Goal: Task Accomplishment & Management: Use online tool/utility

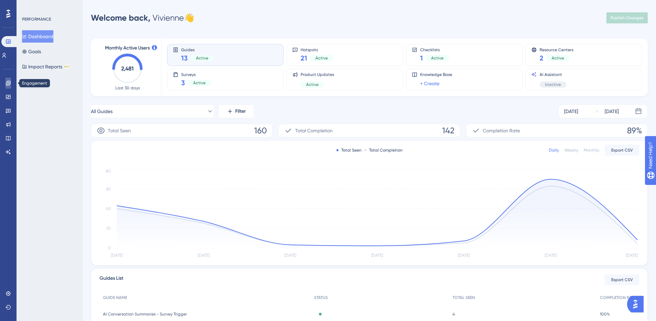
click at [8, 88] on link at bounding box center [9, 83] width 6 height 11
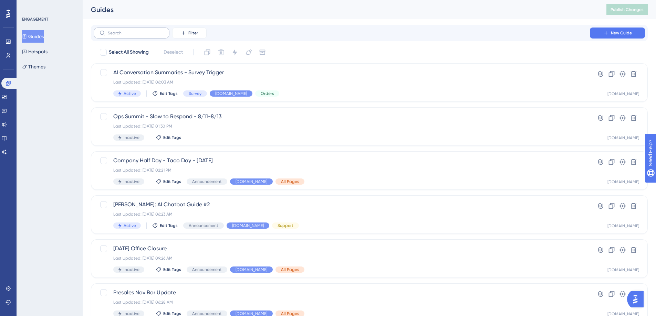
click at [152, 36] on label at bounding box center [132, 33] width 76 height 11
click at [152, 35] on input "text" at bounding box center [136, 33] width 56 height 5
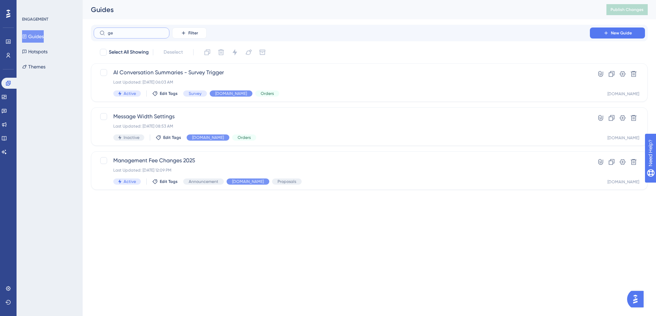
type input "geo"
checkbox input "true"
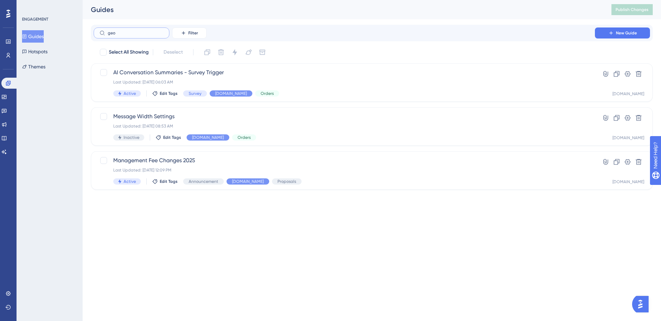
type input "geo"
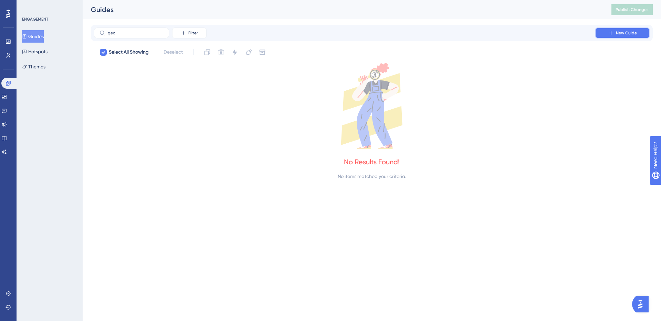
click at [612, 33] on icon at bounding box center [611, 33] width 6 height 6
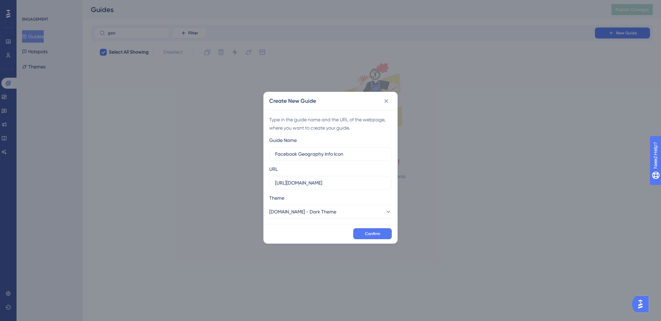
type input "Facebook Geography Info Icon"
click at [318, 181] on input "[URL][DOMAIN_NAME]" at bounding box center [330, 183] width 111 height 8
paste input "[DOMAIN_NAME]/reports?dateRange=30days&partnerId=1755&divisionId=1756&advertise…"
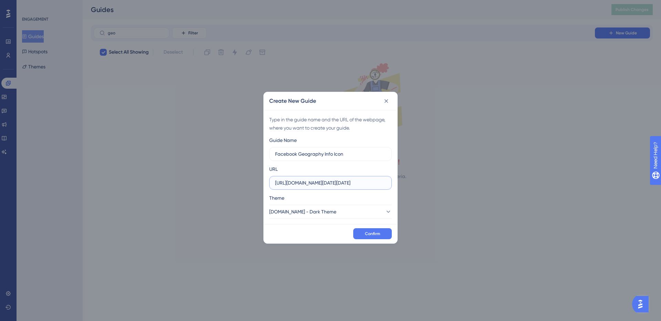
scroll to position [0, 379]
type input "[URL][DOMAIN_NAME][DATE][DATE]"
click at [325, 212] on span "[DOMAIN_NAME] - Dark Theme" at bounding box center [302, 212] width 67 height 8
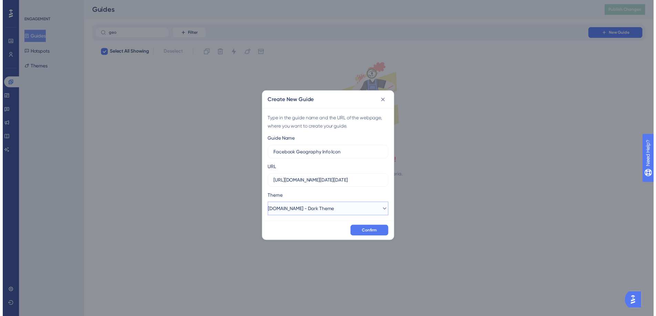
scroll to position [0, 0]
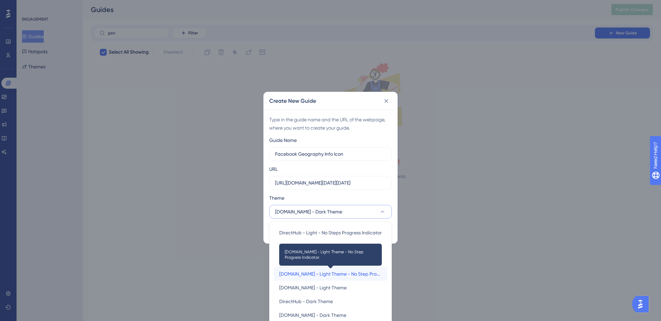
click at [334, 277] on span "[DOMAIN_NAME] - Light Theme - No Step Progress Indicator" at bounding box center [330, 274] width 103 height 8
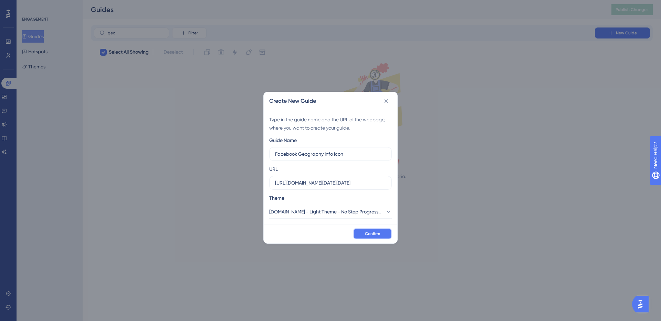
click at [386, 236] on button "Confirm" at bounding box center [372, 234] width 39 height 11
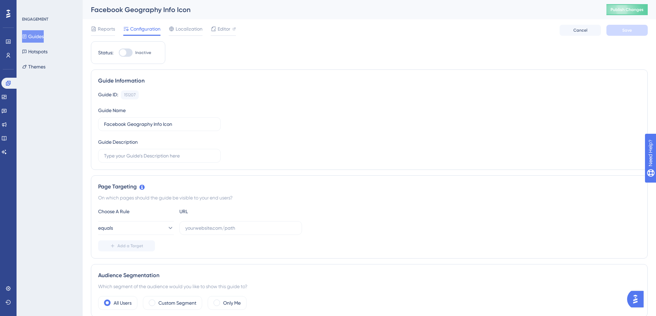
click at [40, 34] on button "Guides" at bounding box center [33, 36] width 22 height 12
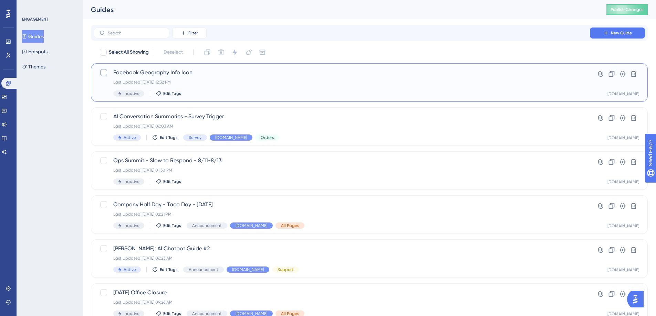
click at [107, 73] on div at bounding box center [103, 72] width 7 height 7
checkbox input "false"
click at [632, 76] on icon at bounding box center [633, 74] width 7 height 7
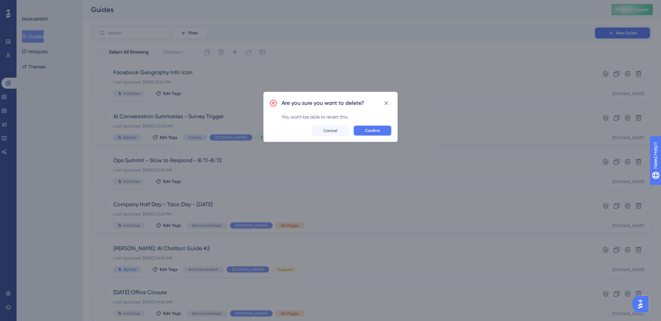
click at [370, 127] on button "Confirm" at bounding box center [372, 130] width 39 height 11
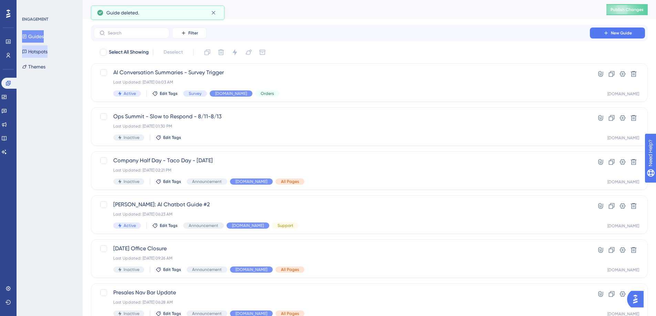
click at [31, 54] on button "Hotspots" at bounding box center [34, 51] width 25 height 12
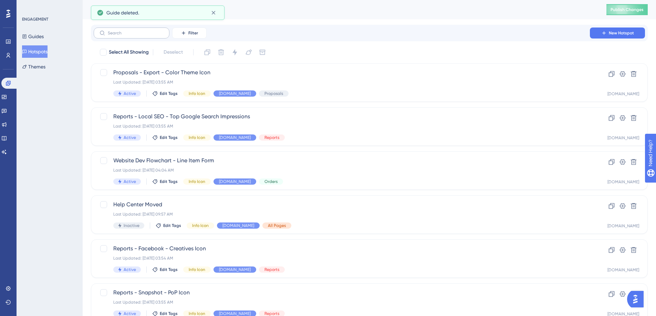
click at [129, 36] on label at bounding box center [132, 33] width 76 height 11
click at [129, 35] on input "text" at bounding box center [136, 33] width 56 height 5
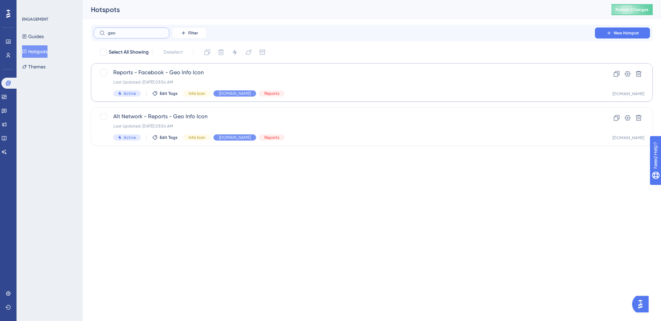
type input "geo"
click at [228, 82] on div "Last Updated: [DATE] 03:54 AM" at bounding box center [344, 82] width 462 height 6
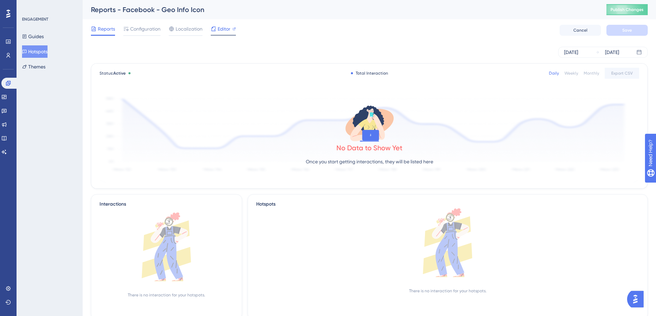
click at [220, 27] on span "Editor" at bounding box center [223, 29] width 13 height 8
click at [154, 30] on span "Configuration" at bounding box center [145, 29] width 30 height 8
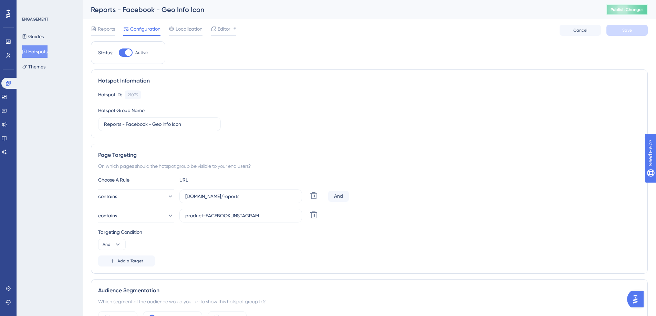
click at [630, 12] on span "Publish Changes" at bounding box center [626, 10] width 33 height 6
